Goal: Navigation & Orientation: Find specific page/section

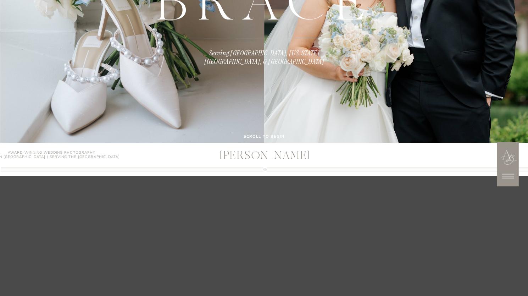
scroll to position [166, 0]
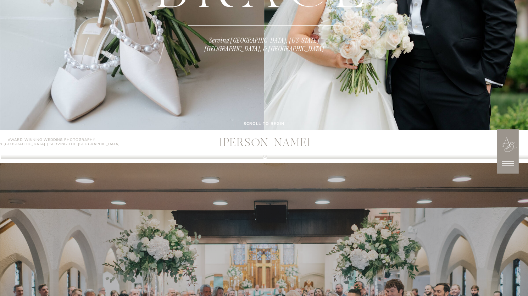
click at [509, 166] on icon at bounding box center [508, 163] width 18 height 18
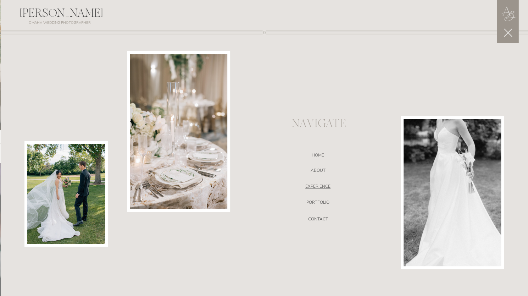
click at [325, 187] on nav "EXPERIENCE" at bounding box center [318, 187] width 150 height 7
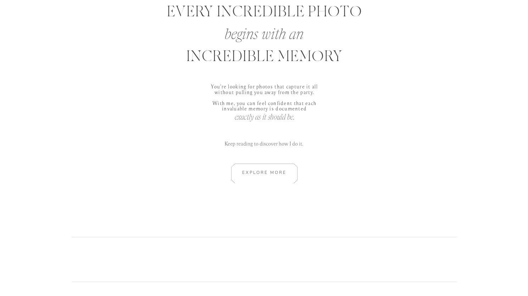
scroll to position [401, 0]
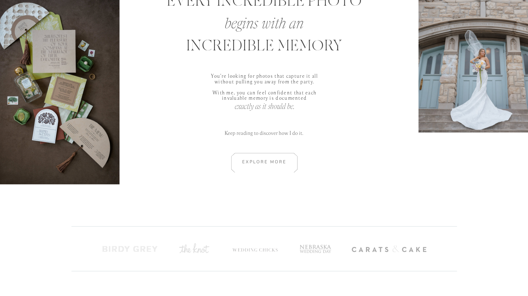
click at [274, 164] on div at bounding box center [264, 163] width 95 height 20
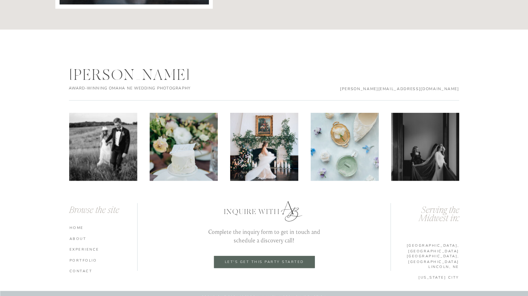
scroll to position [2478, 0]
